Goal: Navigation & Orientation: Go to known website

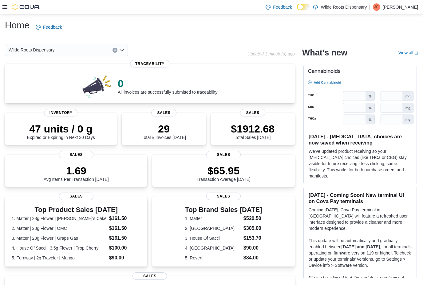
click at [6, 15] on div "Home Feedback Wilde Roots Dispensary Updated 1 minute(s) ago 0 All invoices are…" at bounding box center [211, 210] width 423 height 393
